Goal: Register for event/course

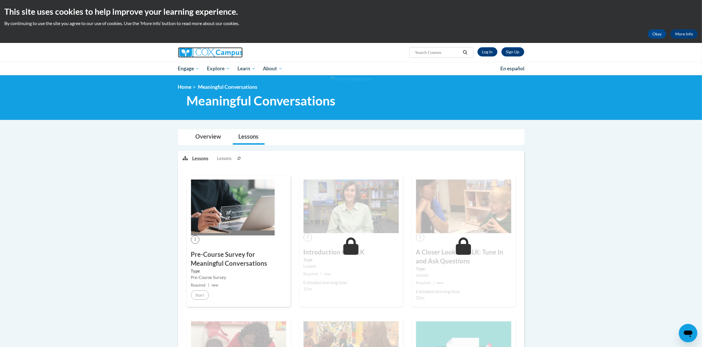
click at [187, 50] on img at bounding box center [210, 52] width 65 height 10
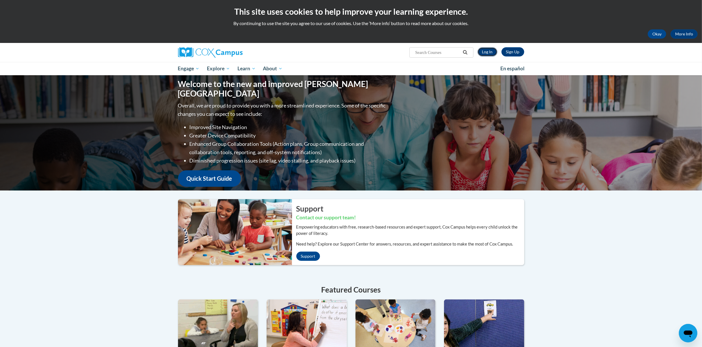
click at [489, 50] on link "Log In" at bounding box center [487, 51] width 20 height 9
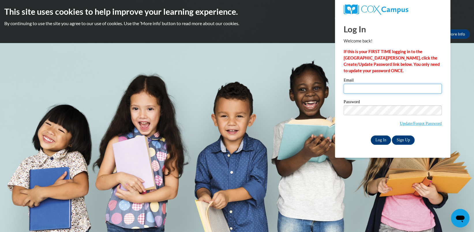
type input "saralara2001@icloud.com"
click at [381, 140] on input "Log In" at bounding box center [381, 139] width 20 height 9
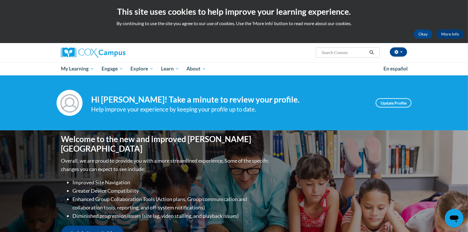
click at [345, 52] on input "Search..." at bounding box center [344, 52] width 46 height 7
drag, startPoint x: 345, startPoint y: 52, endPoint x: 314, endPoint y: 53, distance: 30.6
click at [314, 53] on div "Sara Lara (America/Chicago UTC-05:00) My Profile Inbox My Transcripts Log Out S…" at bounding box center [293, 50] width 236 height 15
type input "transforming storytime"
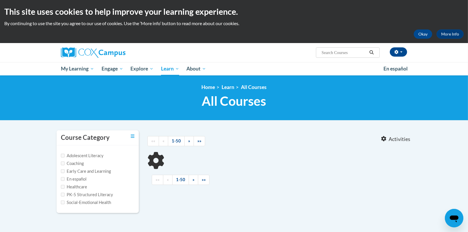
type input "transforming storytime"
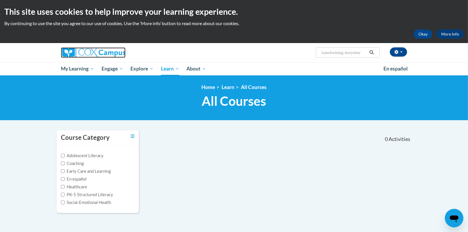
click at [83, 48] on img at bounding box center [93, 52] width 65 height 10
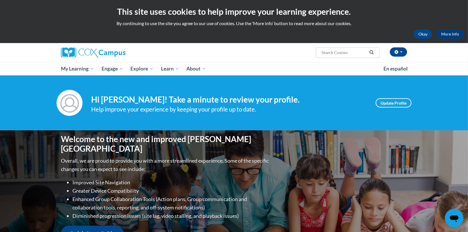
click at [351, 55] on input "Search..." at bounding box center [344, 52] width 46 height 7
click at [354, 52] on input "Search..." at bounding box center [344, 52] width 46 height 7
type input "transforming storytime"
click at [371, 51] on icon "Search" at bounding box center [371, 52] width 5 height 4
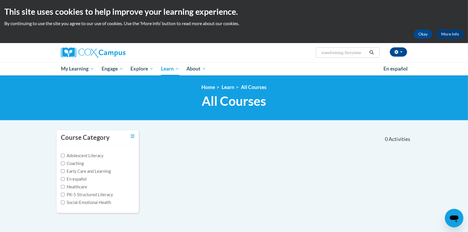
type input "transforming Storytime"
click at [372, 50] on icon "Search" at bounding box center [371, 52] width 5 height 4
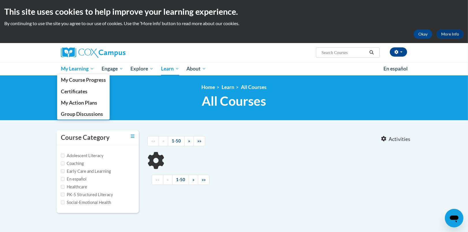
type input "transforming Storytime"
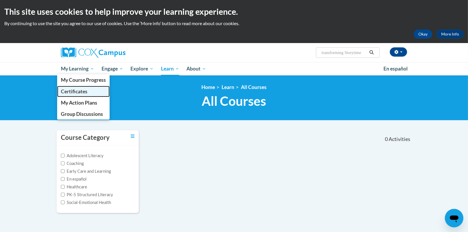
click at [76, 87] on link "Certificates" at bounding box center [83, 91] width 52 height 11
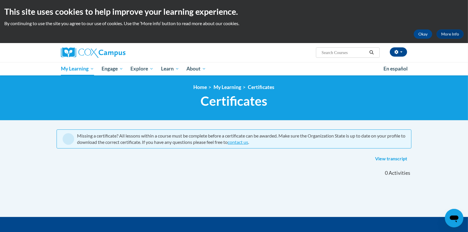
click at [87, 46] on div at bounding box center [116, 52] width 118 height 19
click at [90, 55] on img at bounding box center [93, 52] width 65 height 10
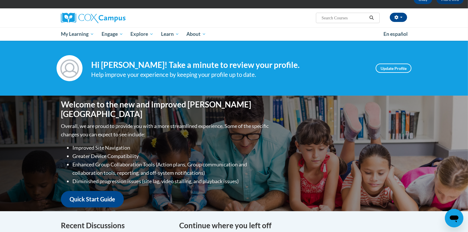
scroll to position [32, 0]
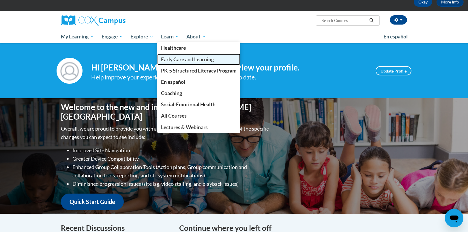
click at [183, 58] on span "Early Care and Learning" at bounding box center [187, 59] width 53 height 6
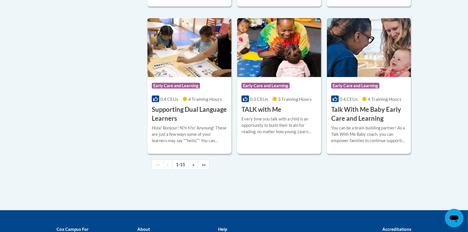
scroll to position [835, 0]
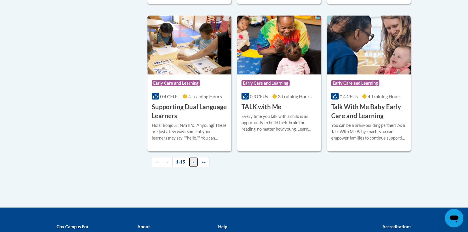
click at [192, 164] on span "»" at bounding box center [193, 161] width 2 height 5
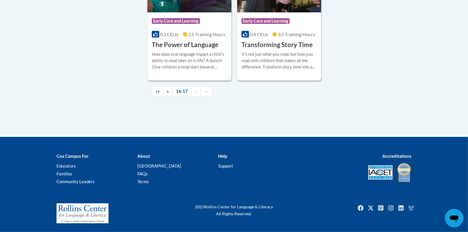
click at [271, 42] on h3 "Transforming Story Time" at bounding box center [276, 44] width 71 height 9
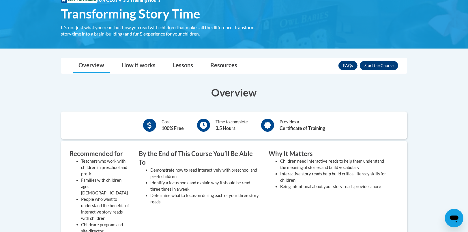
scroll to position [97, 0]
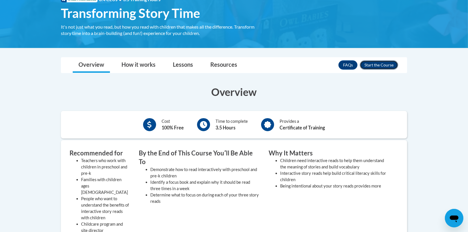
click at [382, 63] on button "Enroll" at bounding box center [379, 64] width 38 height 9
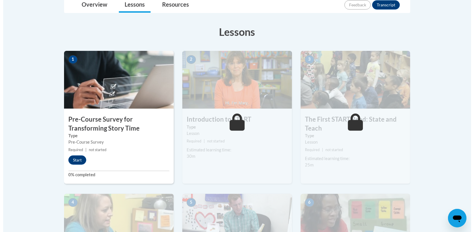
scroll to position [146, 0]
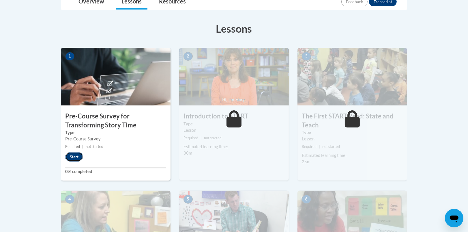
click at [79, 157] on button "Start" at bounding box center [74, 156] width 18 height 9
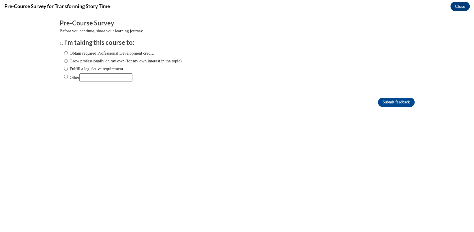
scroll to position [0, 0]
click at [125, 51] on label "Obtain required Professional Development credit." at bounding box center [109, 53] width 90 height 6
click at [68, 51] on input "Obtain required Professional Development credit." at bounding box center [66, 53] width 4 height 6
radio input "true"
click at [385, 102] on input "Submit feedback" at bounding box center [396, 101] width 36 height 9
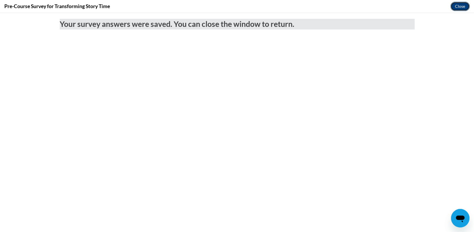
click at [459, 5] on button "Close" at bounding box center [459, 6] width 19 height 9
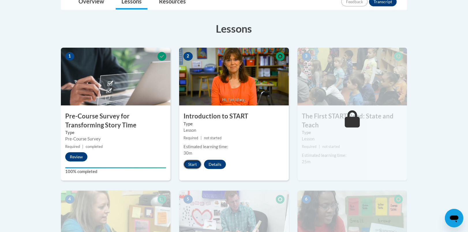
click at [193, 161] on button "Start" at bounding box center [192, 163] width 18 height 9
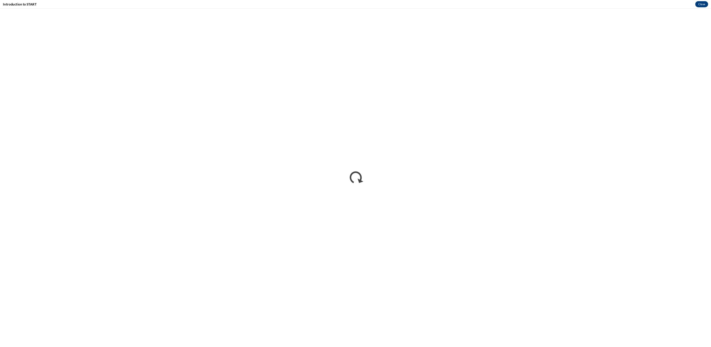
scroll to position [48, 0]
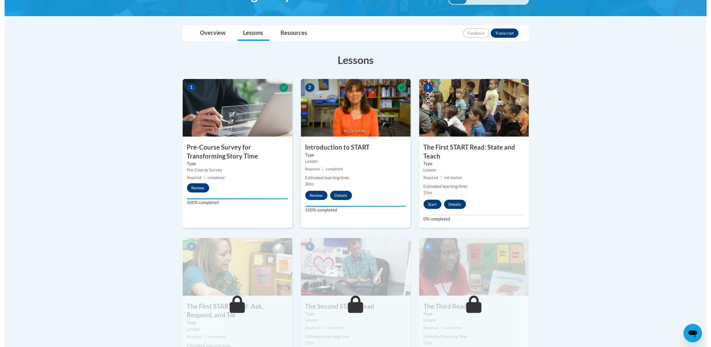
scroll to position [117, 0]
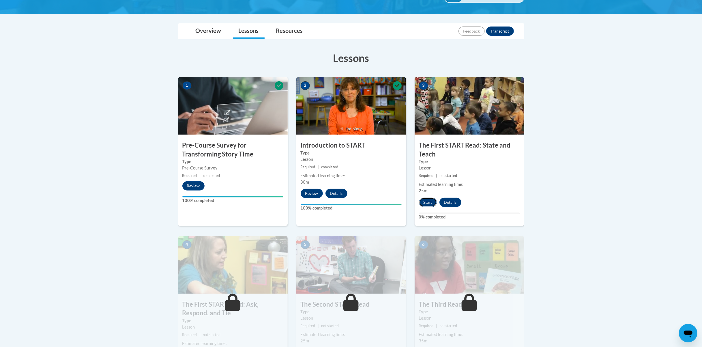
click at [426, 198] on button "Start" at bounding box center [428, 202] width 18 height 9
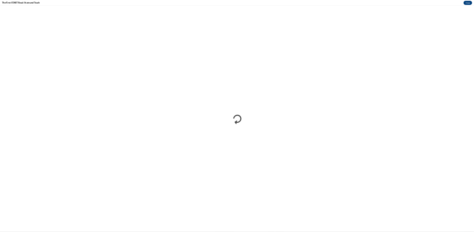
scroll to position [64, 0]
